Goal: Information Seeking & Learning: Learn about a topic

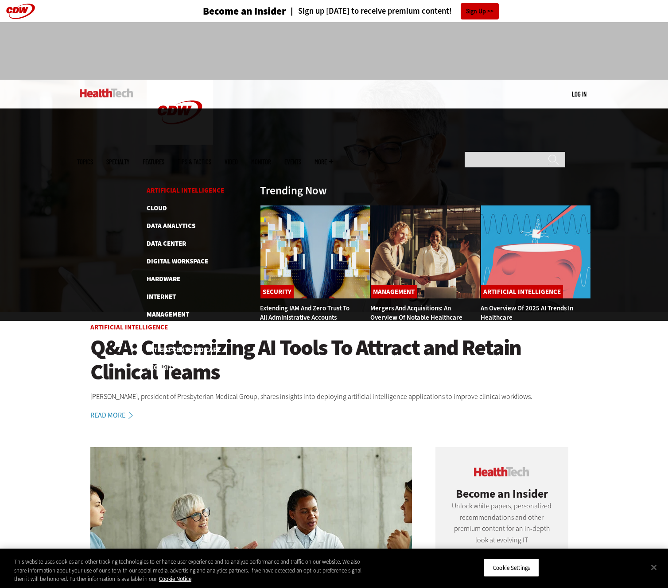
click at [162, 186] on link "Artificial Intelligence" at bounding box center [186, 190] width 78 height 9
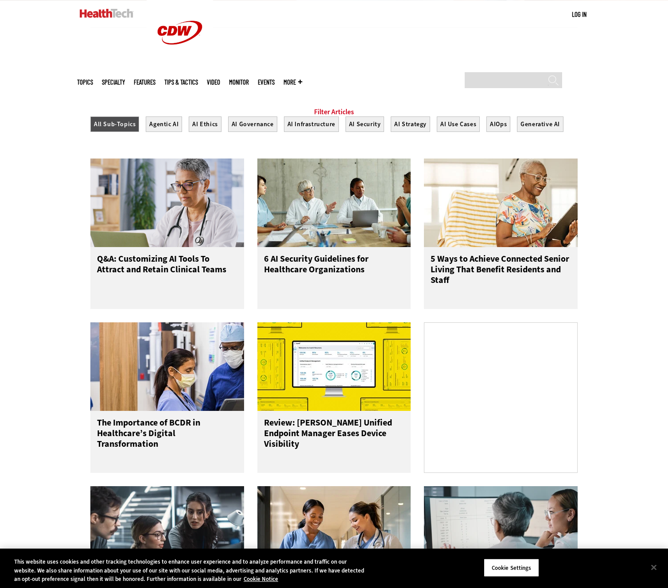
scroll to position [294, 0]
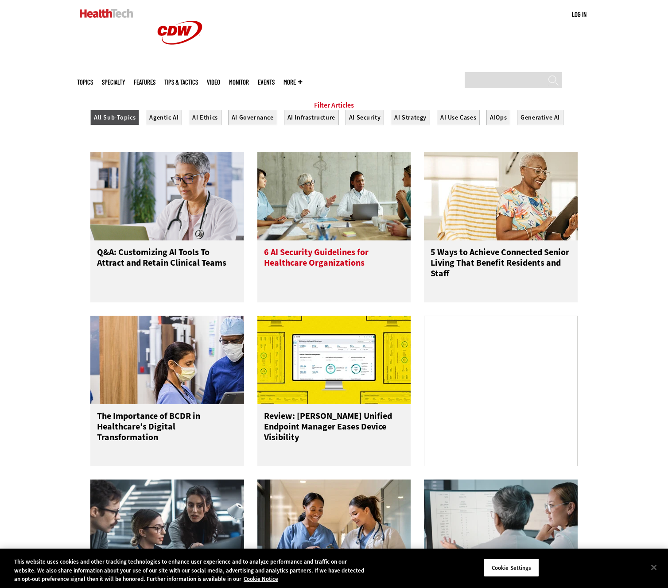
click at [280, 266] on h3 "6 AI Security Guidelines for Healthcare Organizations" at bounding box center [334, 264] width 140 height 35
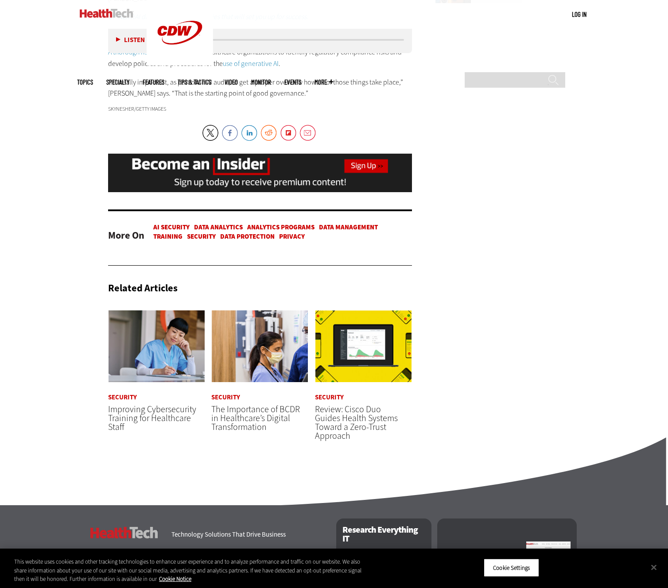
scroll to position [1288, 0]
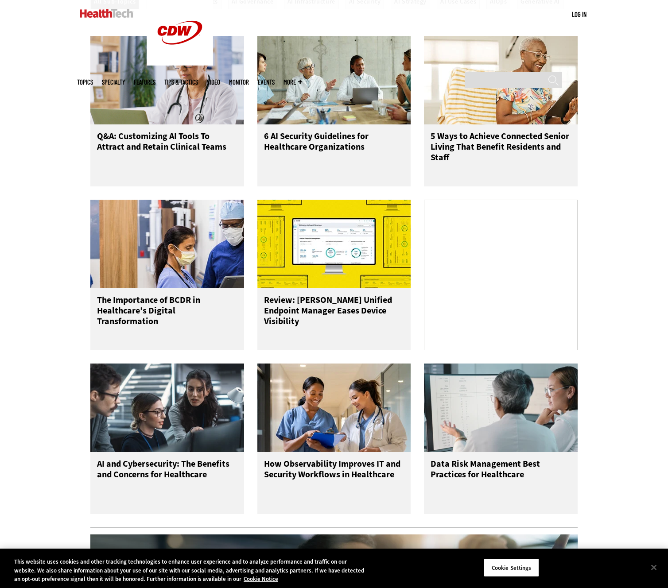
scroll to position [412, 0]
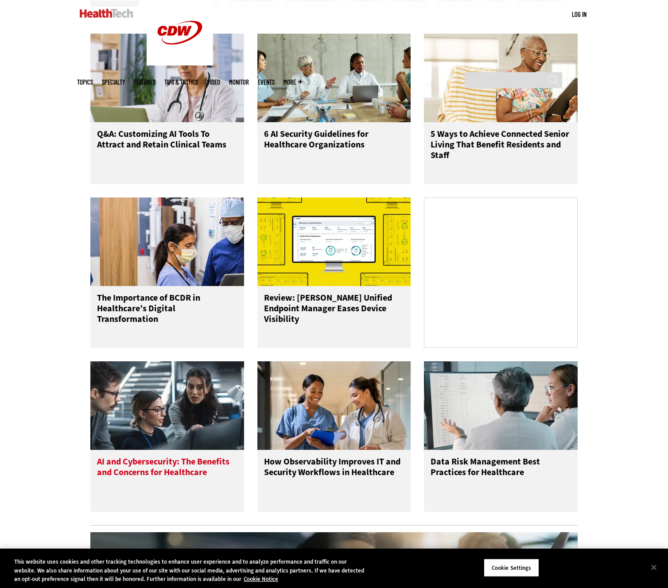
click at [224, 404] on img at bounding box center [167, 405] width 154 height 89
